Goal: Find contact information: Find contact information

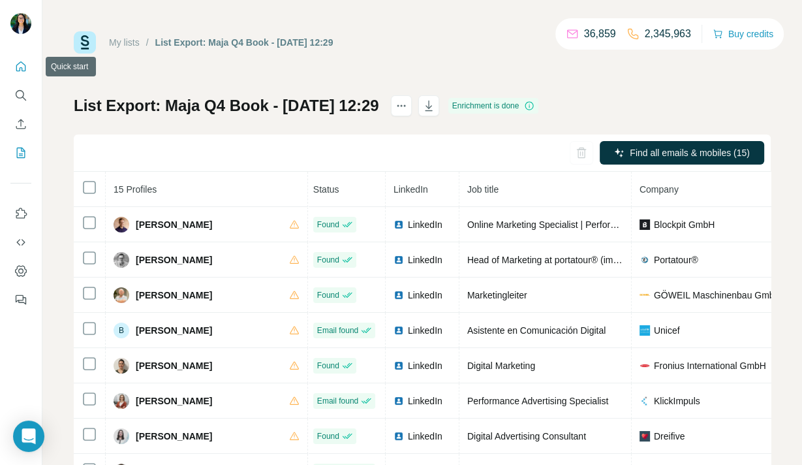
click at [16, 69] on icon "Quick start" at bounding box center [20, 66] width 13 height 13
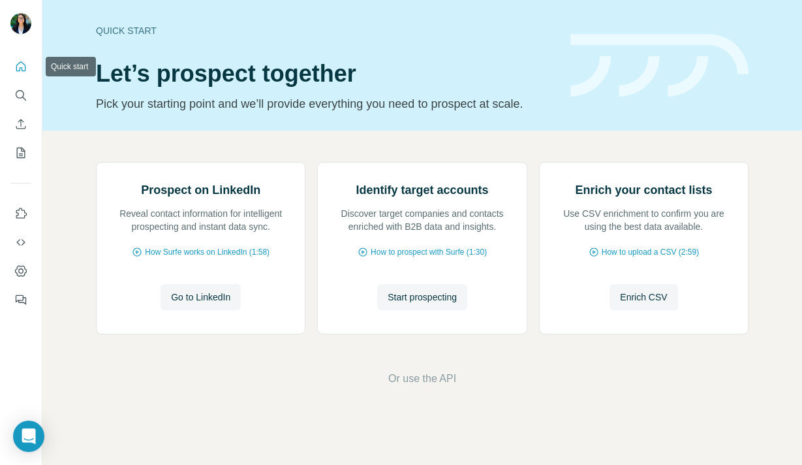
click at [16, 69] on icon "Quick start" at bounding box center [20, 66] width 13 height 13
click at [25, 154] on icon "My lists" at bounding box center [20, 152] width 13 height 13
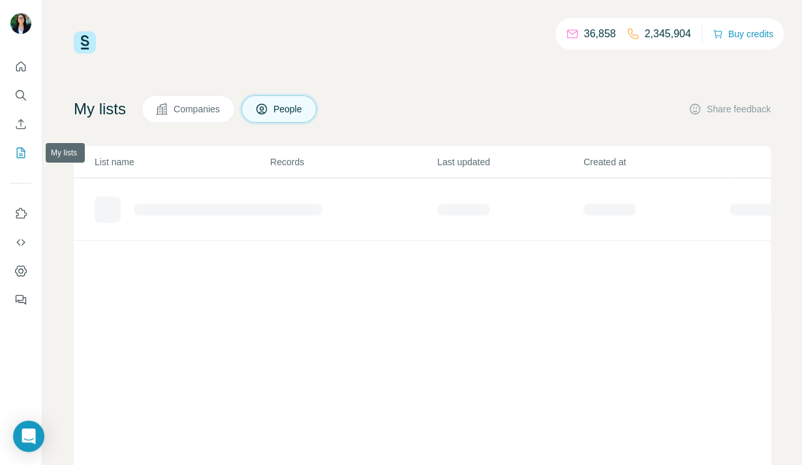
click at [25, 154] on icon "My lists" at bounding box center [20, 152] width 13 height 13
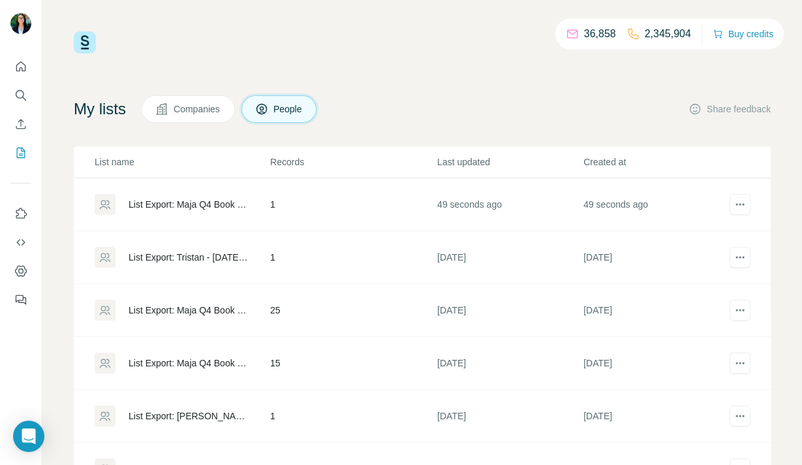
click at [208, 205] on div "List Export: Maja Q4 Book - [DATE] 10:19" at bounding box center [188, 204] width 119 height 13
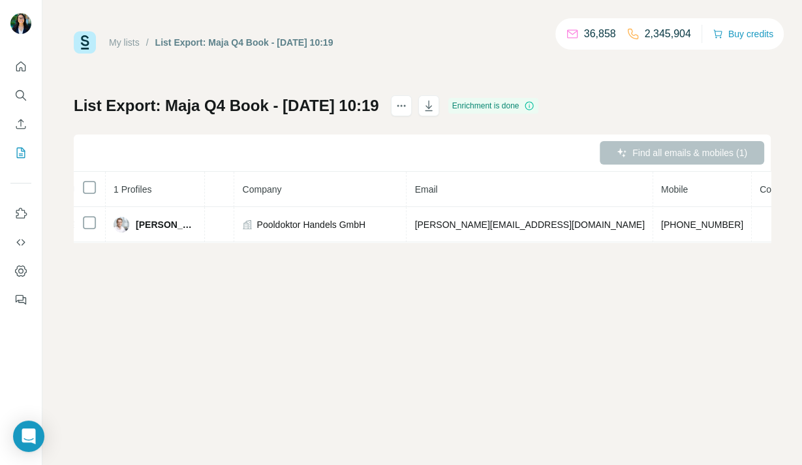
scroll to position [0, 381]
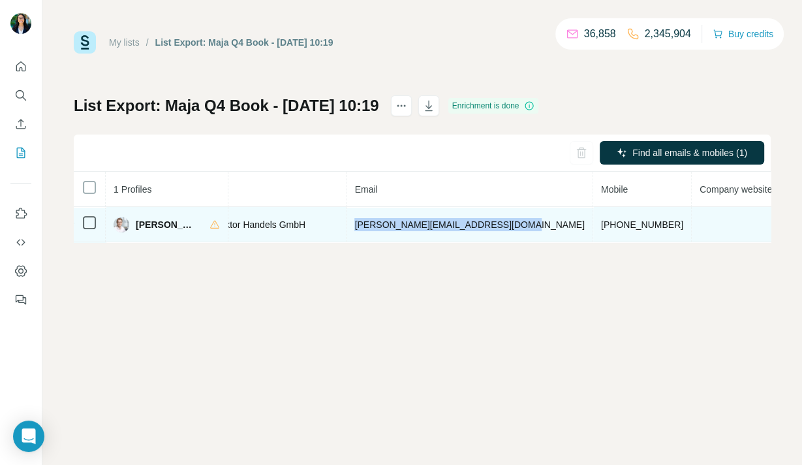
drag, startPoint x: 526, startPoint y: 224, endPoint x: 349, endPoint y: 224, distance: 176.9
click at [349, 224] on tr "[PERSON_NAME] Found LinkedIn Geschäftsführer Pooldoktor Handels GmbH [PERSON_NA…" at bounding box center [341, 224] width 1297 height 35
drag, startPoint x: 618, startPoint y: 223, endPoint x: 540, endPoint y: 227, distance: 78.4
click at [593, 227] on td "[PHONE_NUMBER]" at bounding box center [642, 224] width 99 height 35
copy span "[PHONE_NUMBER]"
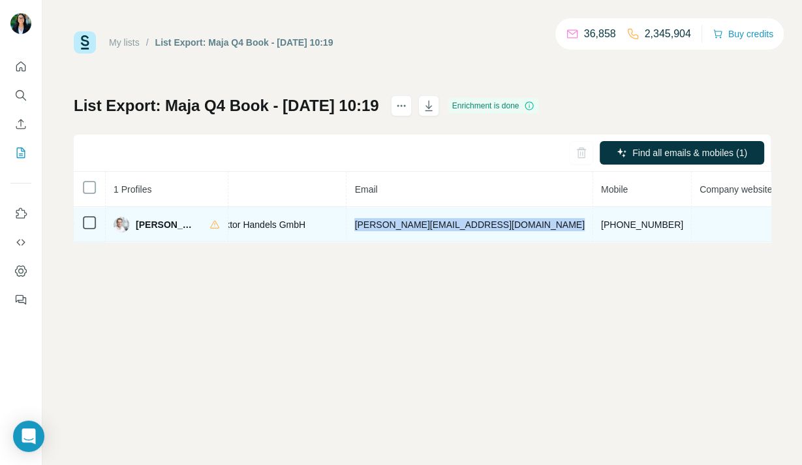
drag, startPoint x: 368, startPoint y: 224, endPoint x: 536, endPoint y: 225, distance: 168.4
click at [536, 225] on tr "[PERSON_NAME] Found LinkedIn Geschäftsführer Pooldoktor Handels GmbH [PERSON_NA…" at bounding box center [341, 224] width 1297 height 35
copy span "[PERSON_NAME][EMAIL_ADDRESS][DOMAIN_NAME]"
